Goal: Information Seeking & Learning: Compare options

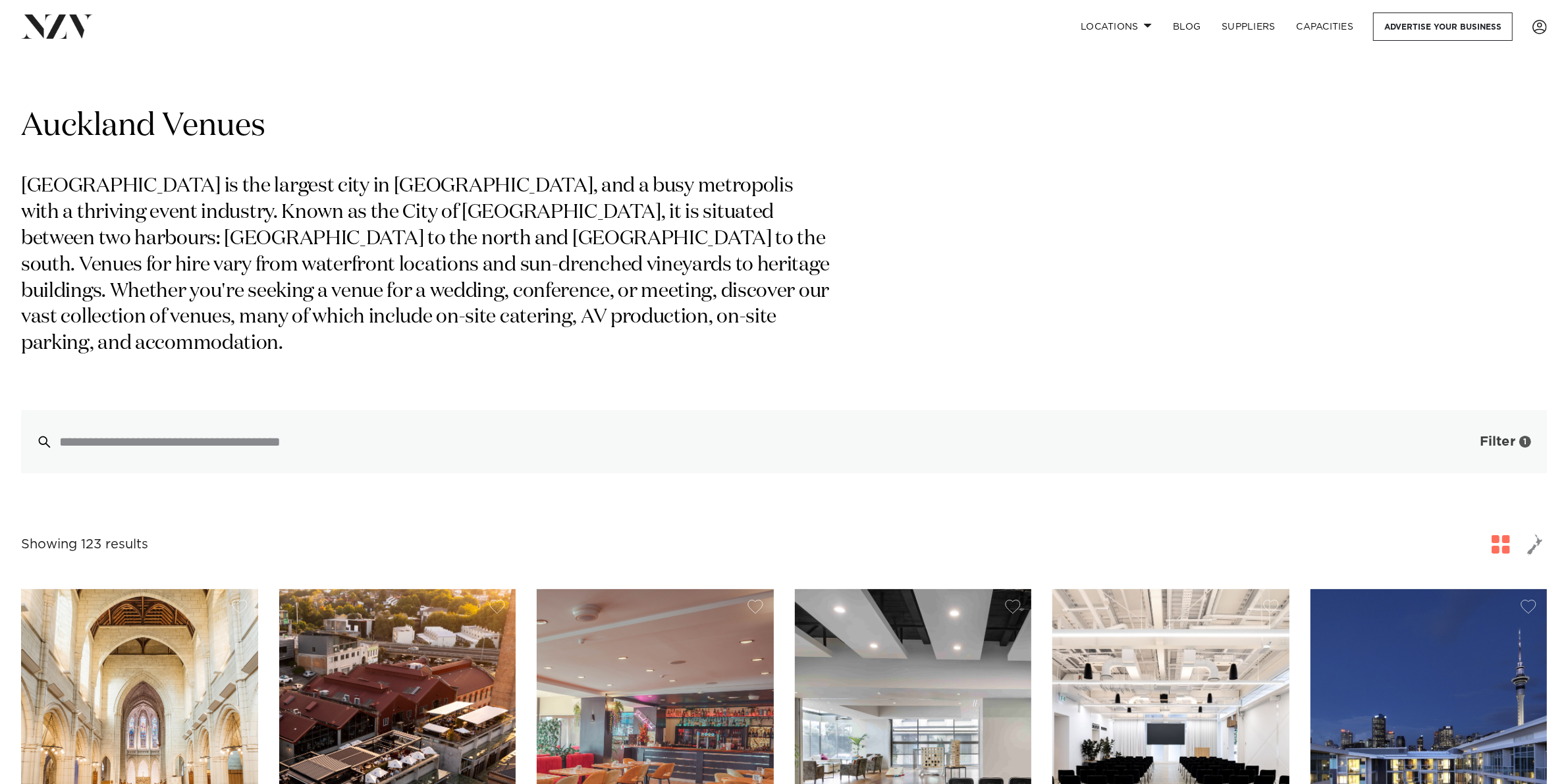
click at [1254, 435] on span "Filter" at bounding box center [1497, 441] width 36 height 13
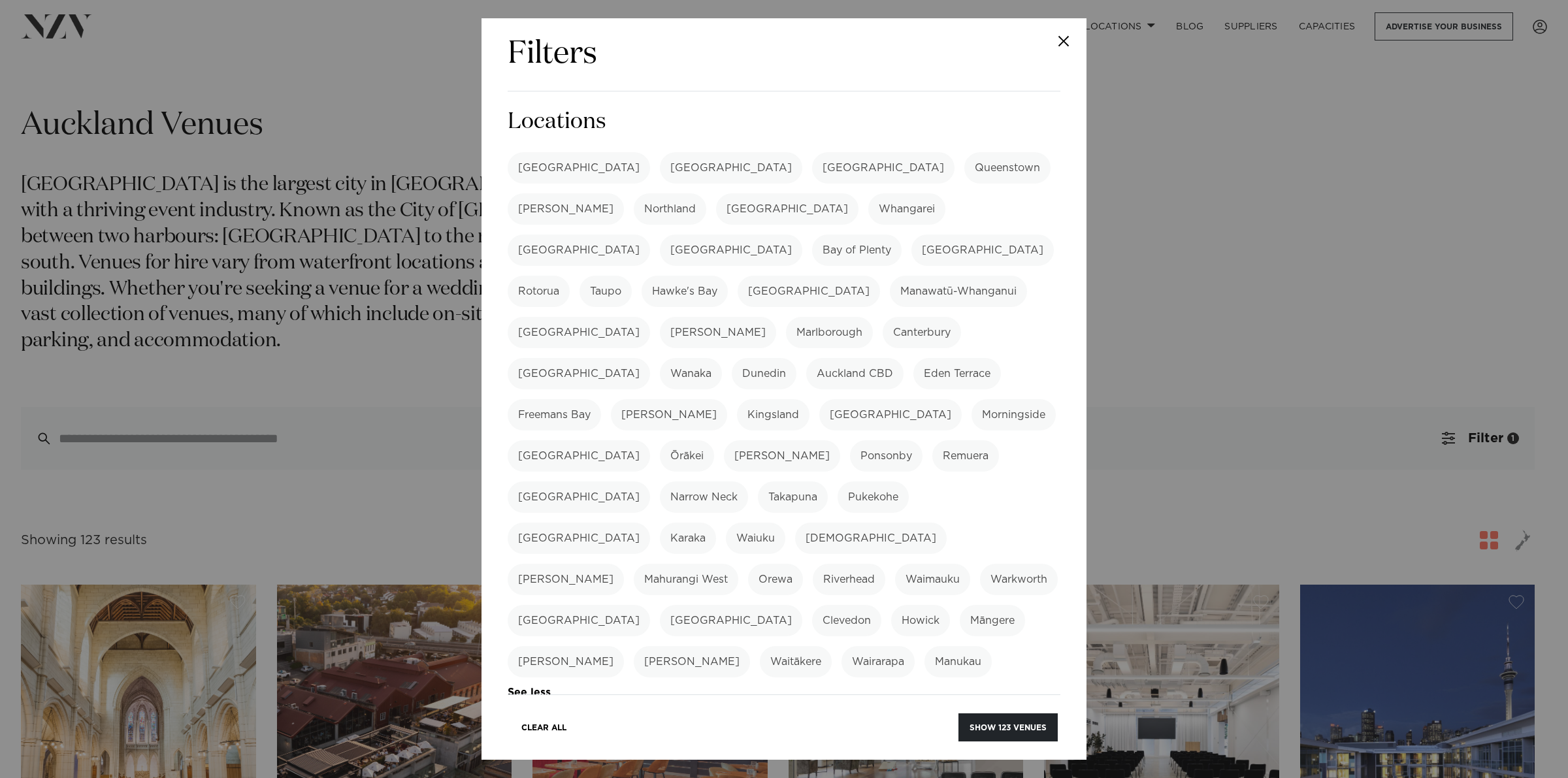
scroll to position [272, 0]
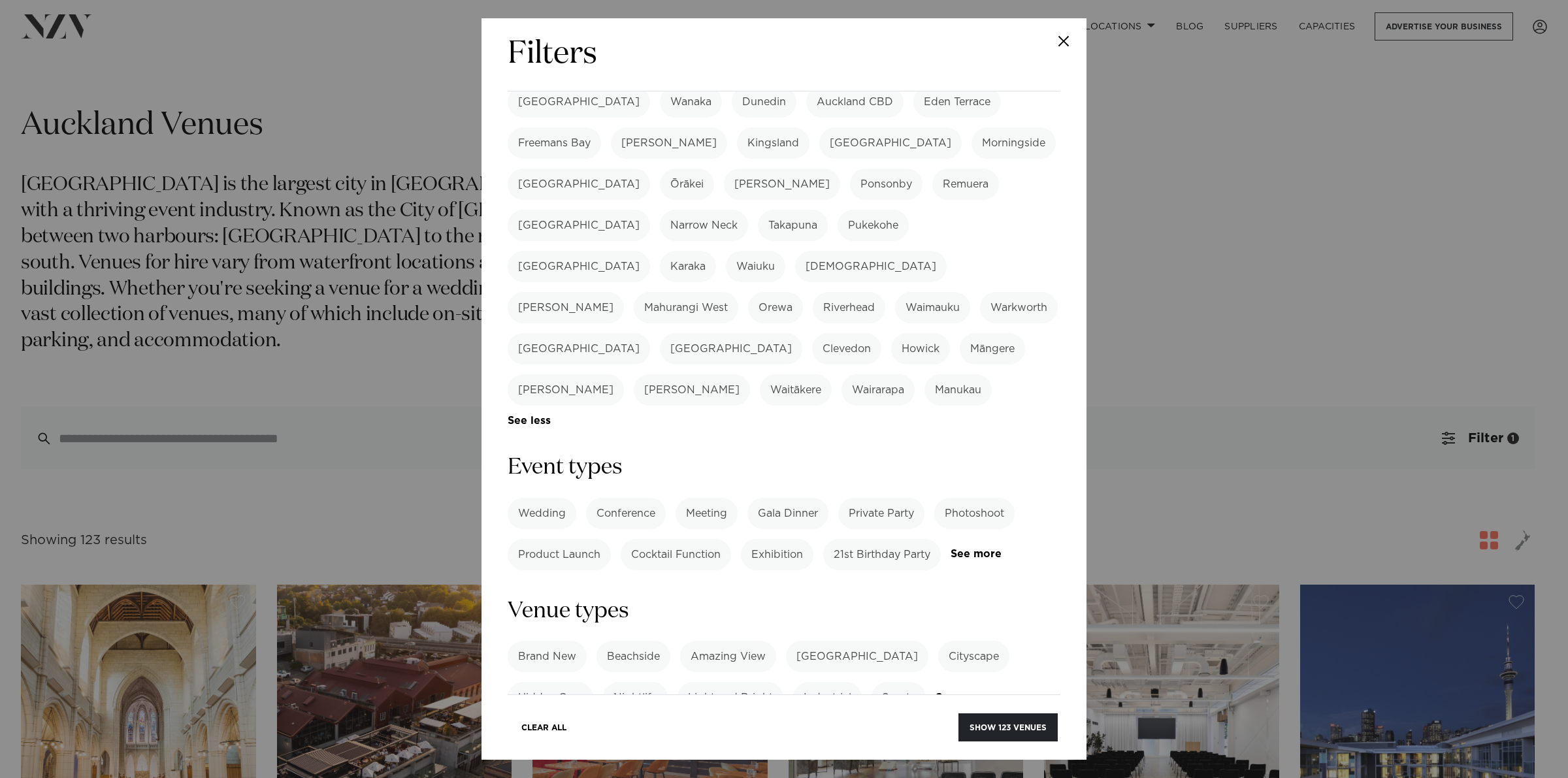
click at [539, 498] on label "Wedding" at bounding box center [542, 514] width 69 height 32
click at [555, 498] on label "Wedding" at bounding box center [542, 514] width 69 height 32
click at [789, 498] on label "Gala Dinner" at bounding box center [787, 514] width 81 height 32
click at [861, 498] on label "Private Party" at bounding box center [881, 514] width 86 height 32
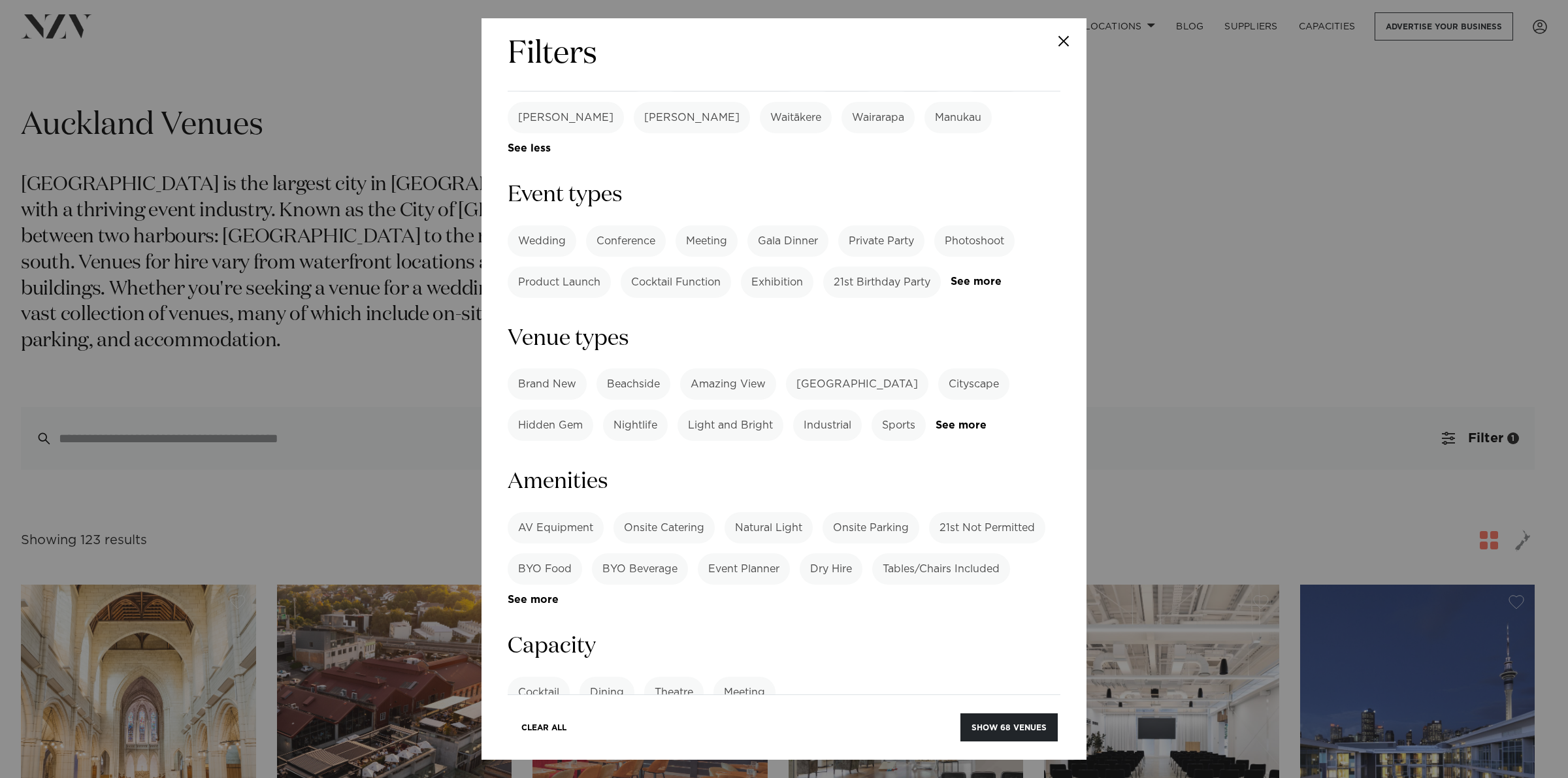
scroll to position [680, 0]
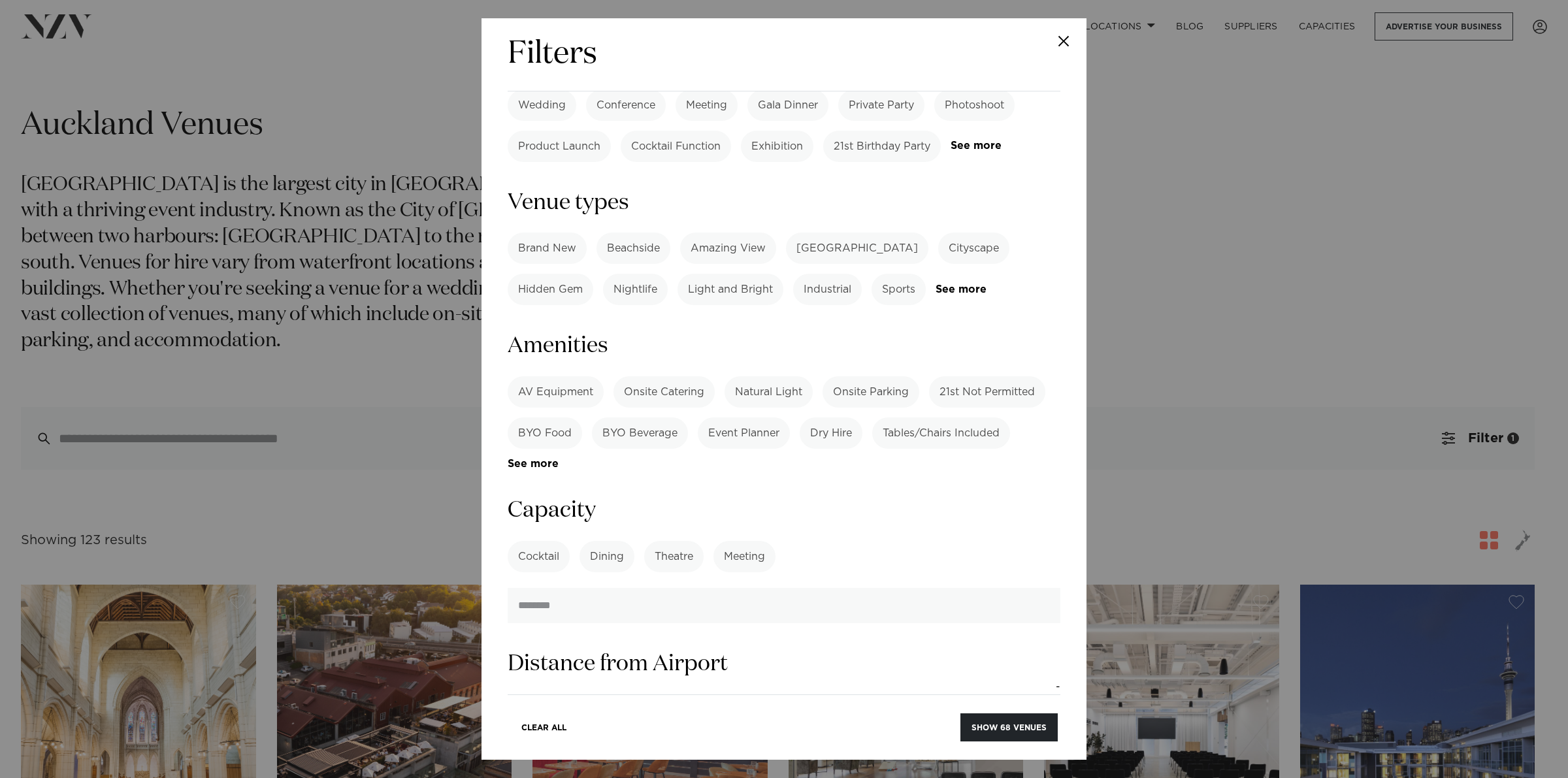
click at [616, 541] on label "Dining" at bounding box center [607, 557] width 55 height 32
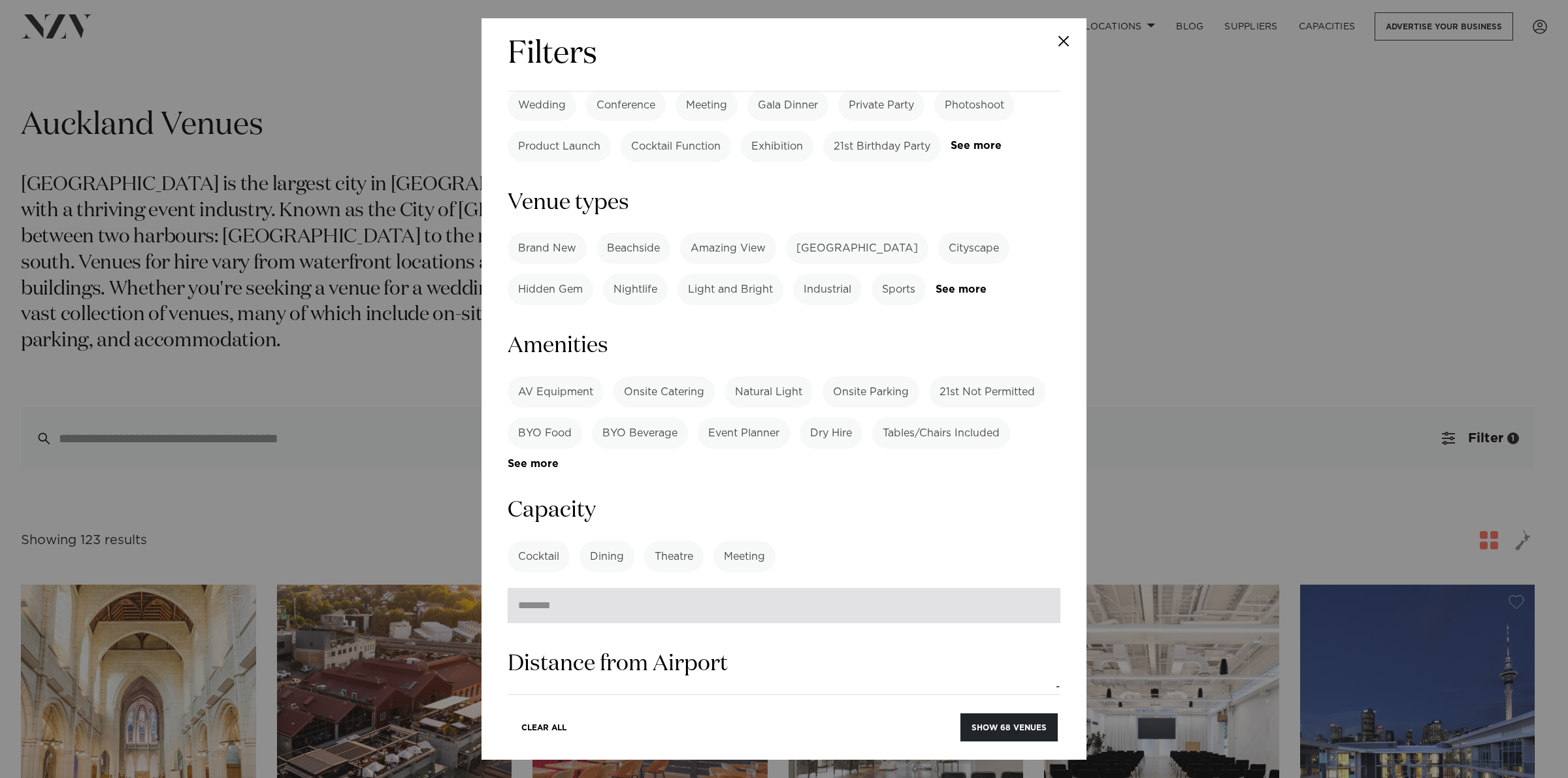
click at [563, 588] on input "number" at bounding box center [784, 605] width 553 height 36
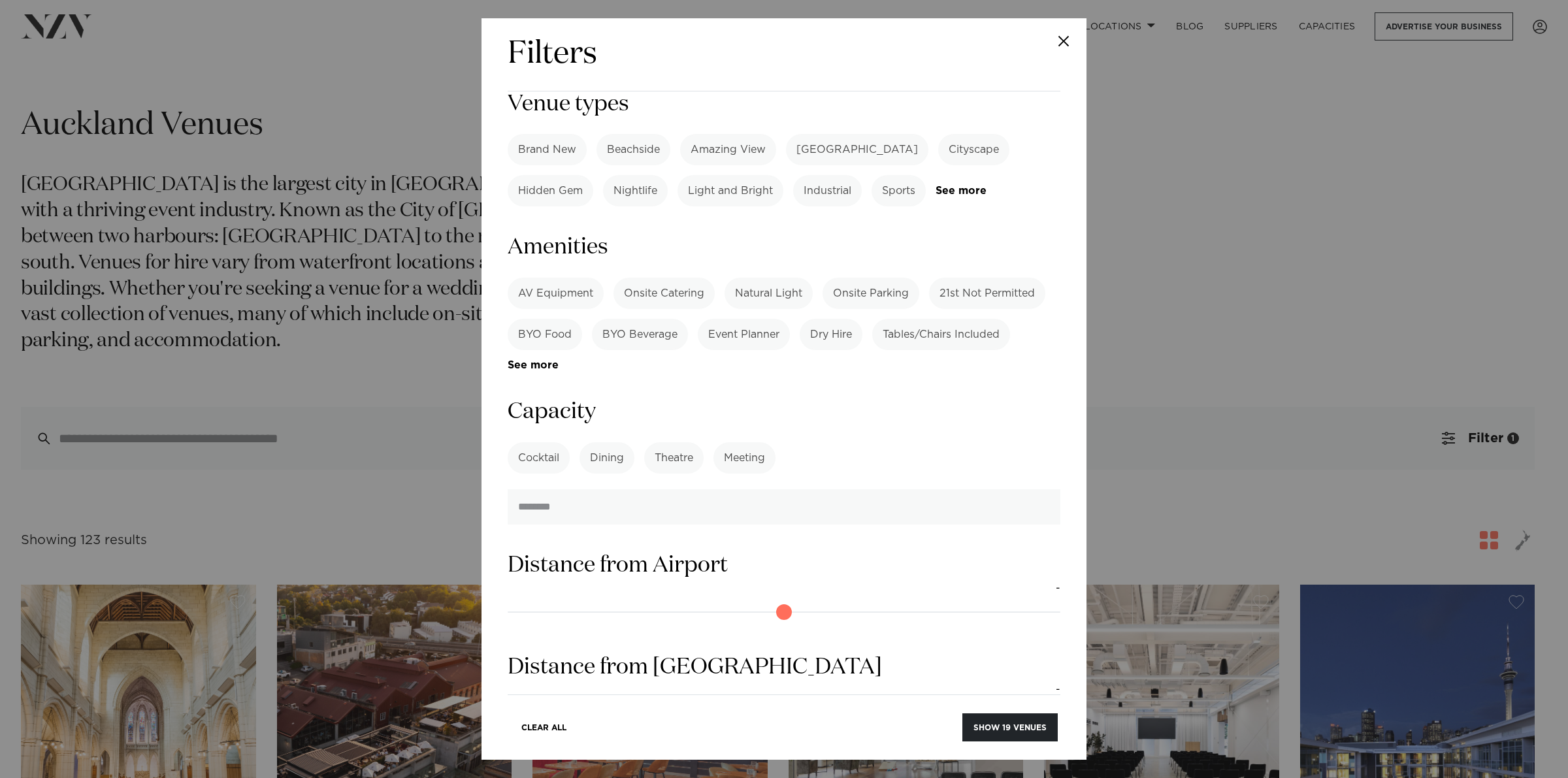
scroll to position [817, 0]
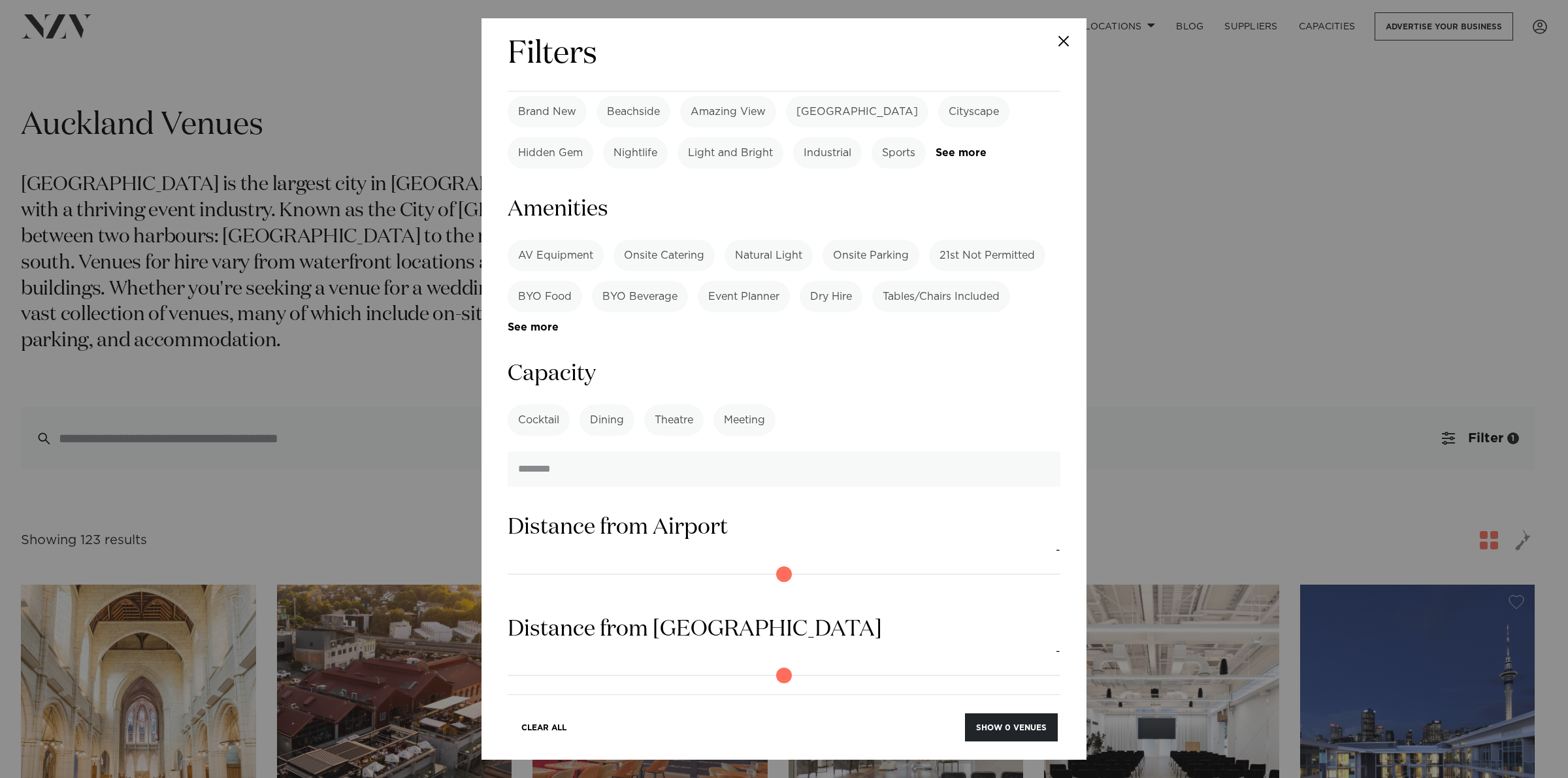
type input "*"
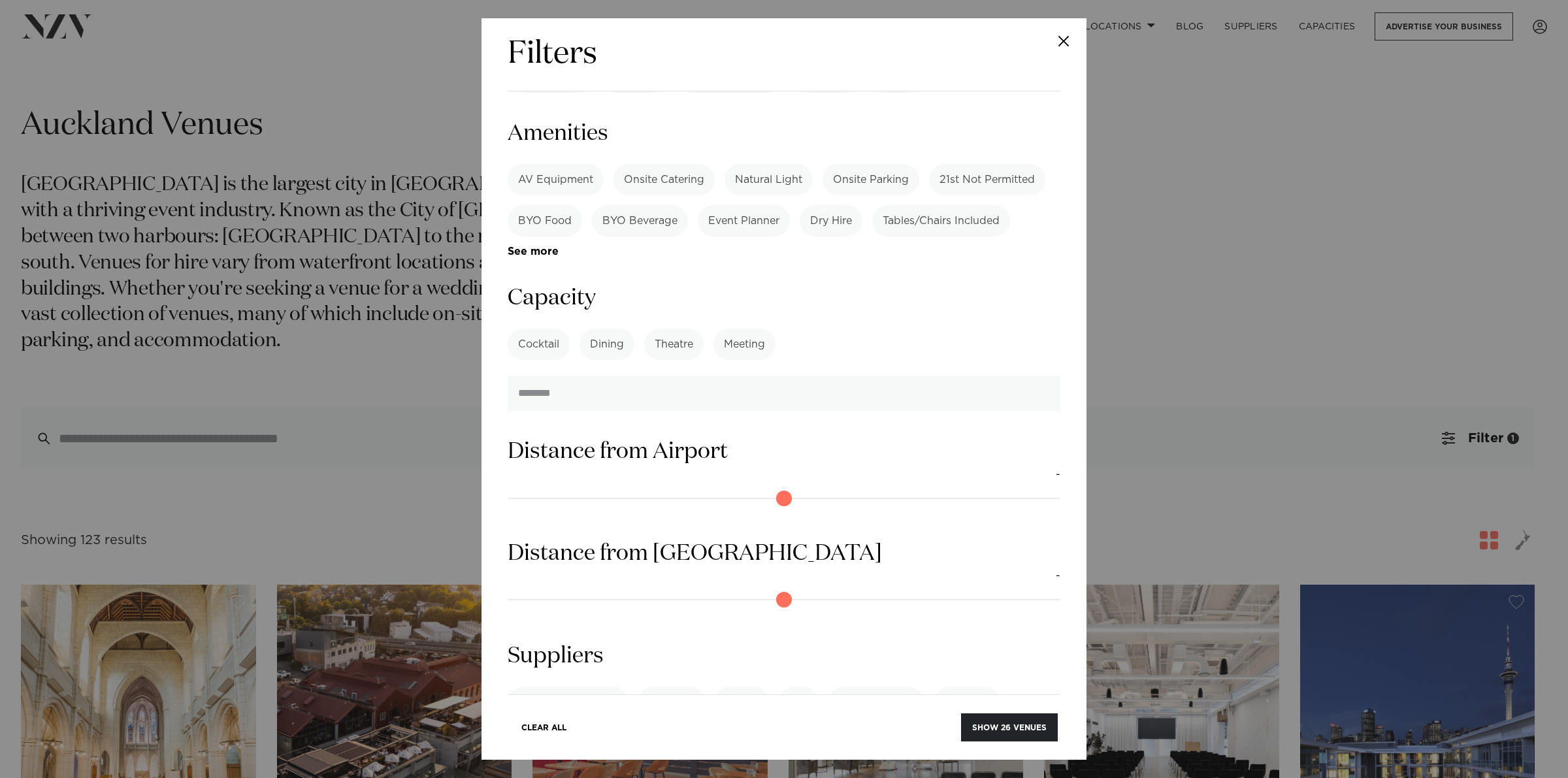
scroll to position [902, 0]
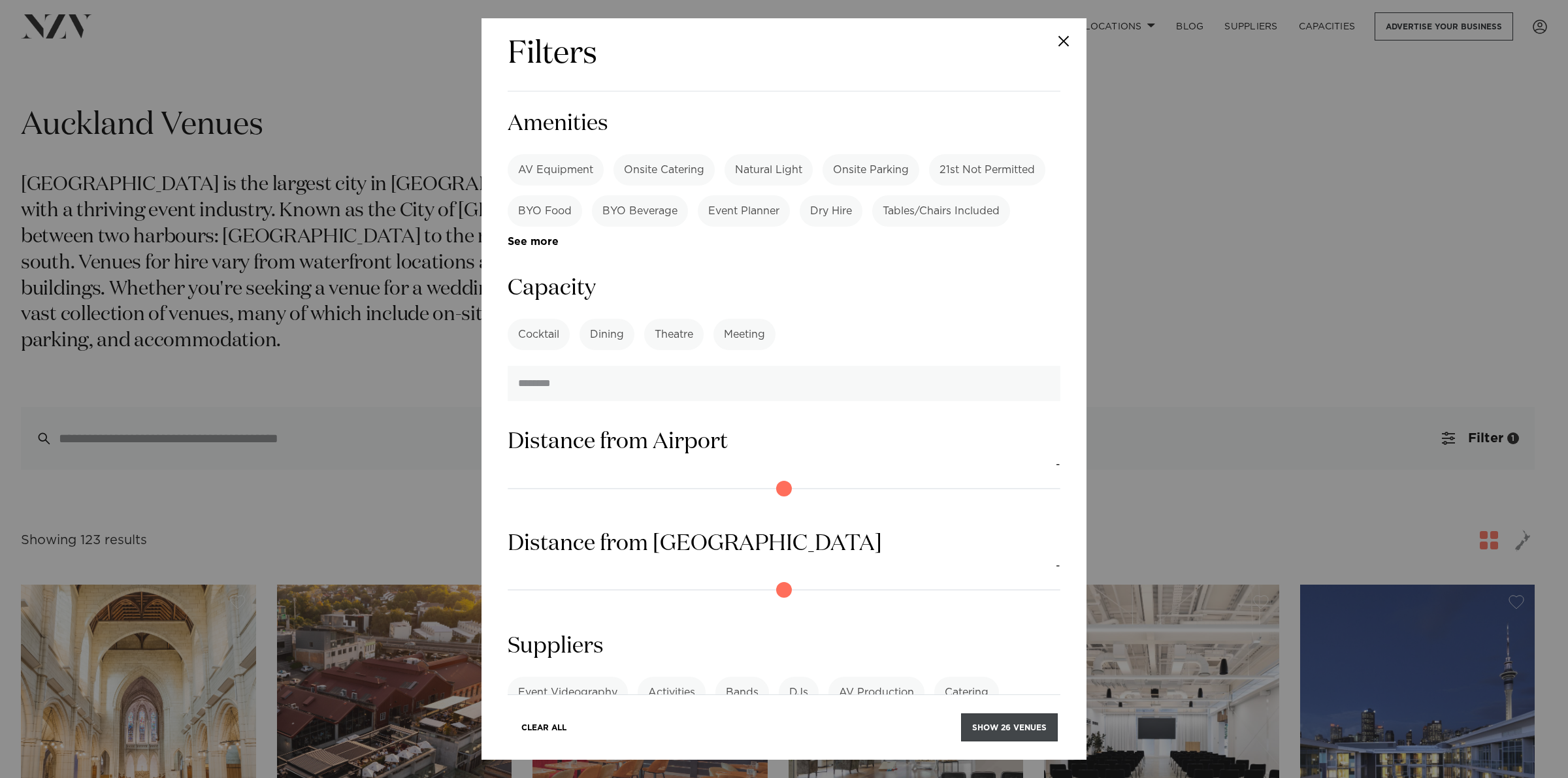
type input "***"
click at [993, 622] on button "Show 26 venues" at bounding box center [1009, 727] width 97 height 28
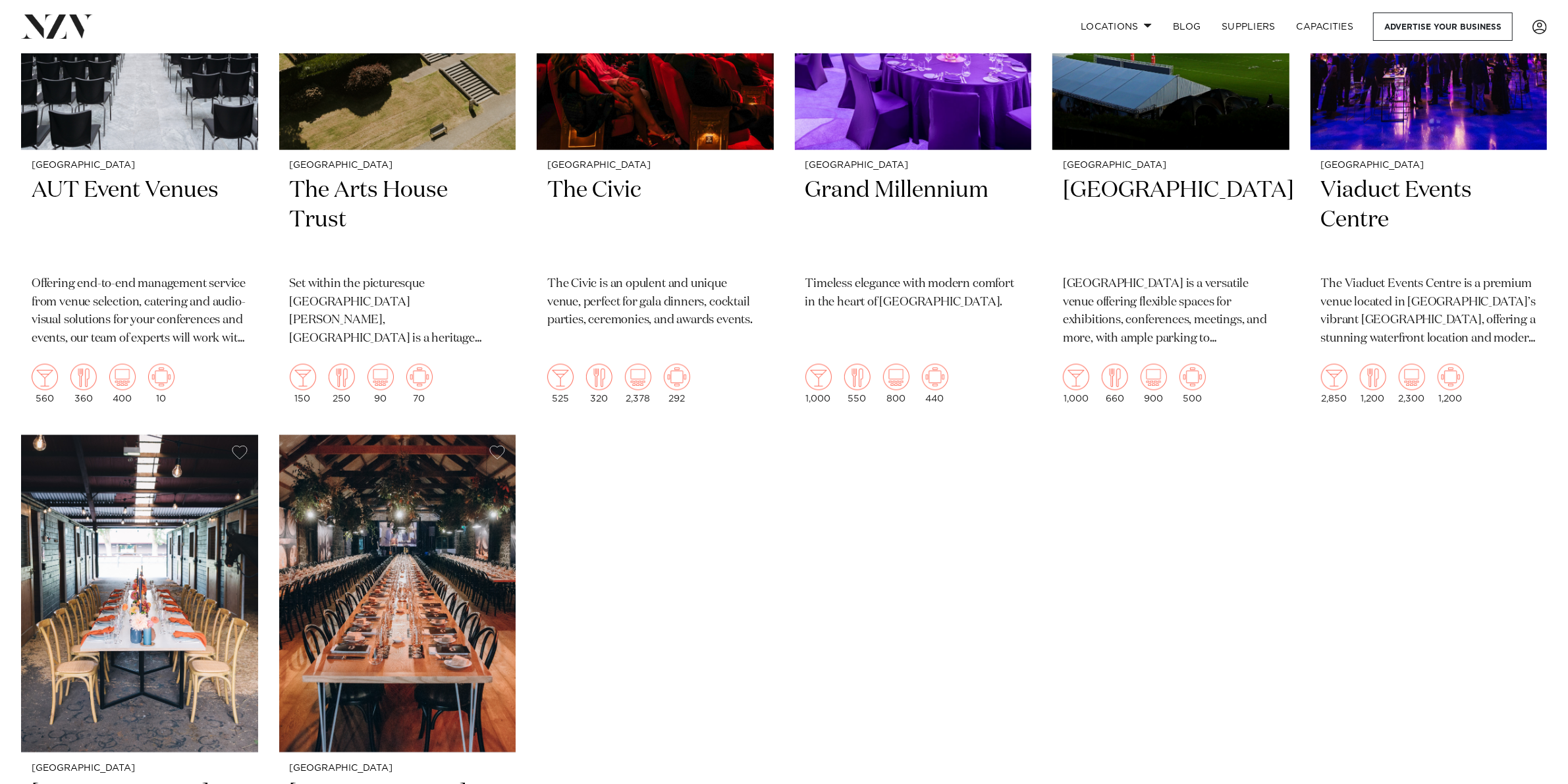
scroll to position [2468, 0]
